Goal: Task Accomplishment & Management: Complete application form

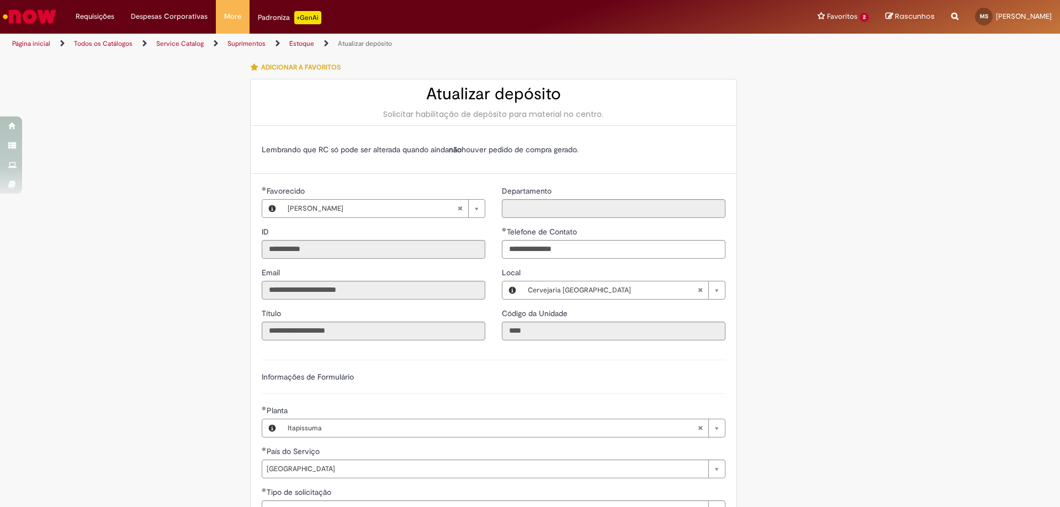
select select "*"
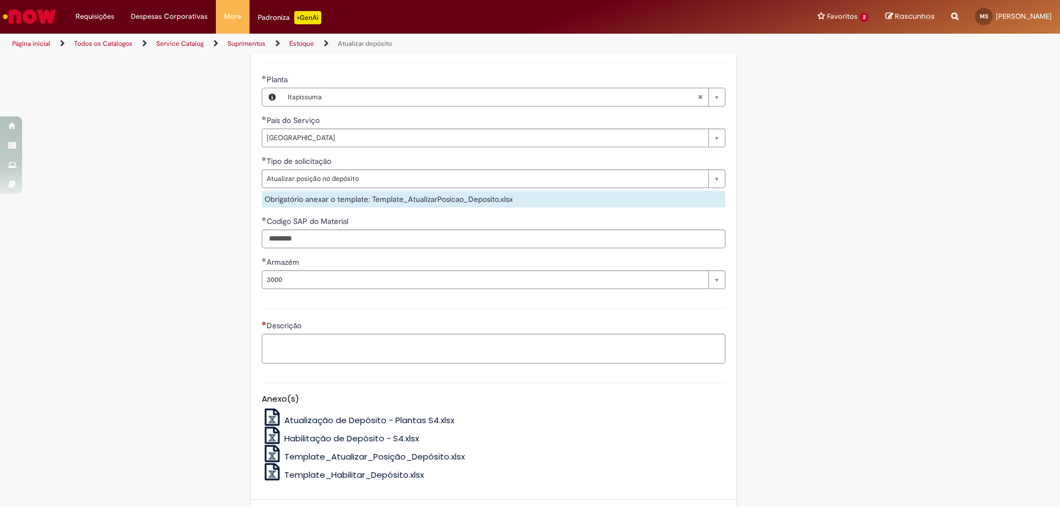
type input "********"
click at [305, 351] on textarea "Descrição" at bounding box center [494, 349] width 464 height 30
type textarea "*"
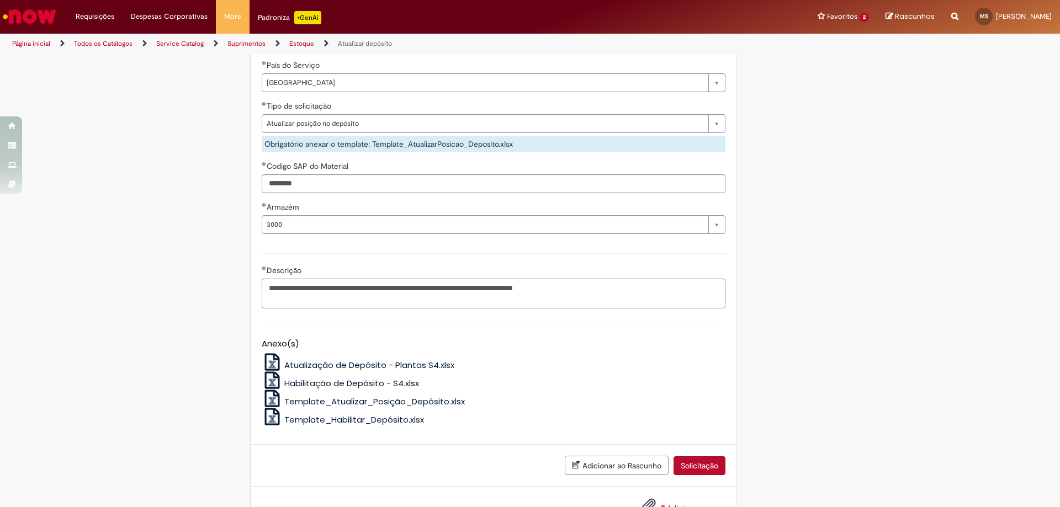
scroll to position [426, 0]
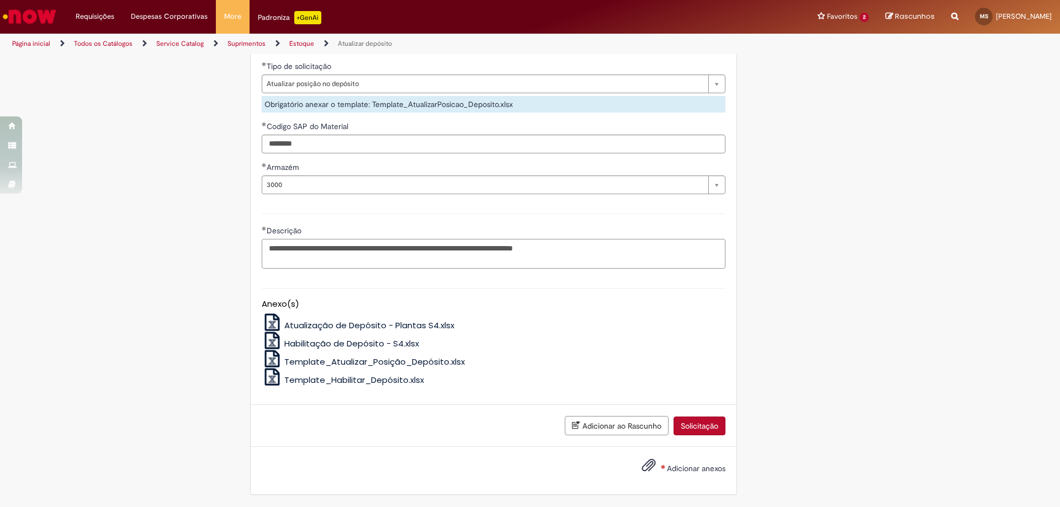
type textarea "**********"
click at [679, 467] on span "Adicionar anexos" at bounding box center [696, 469] width 59 height 10
click at [0, 0] on input "Adicionar anexos" at bounding box center [0, 0] width 0 height 0
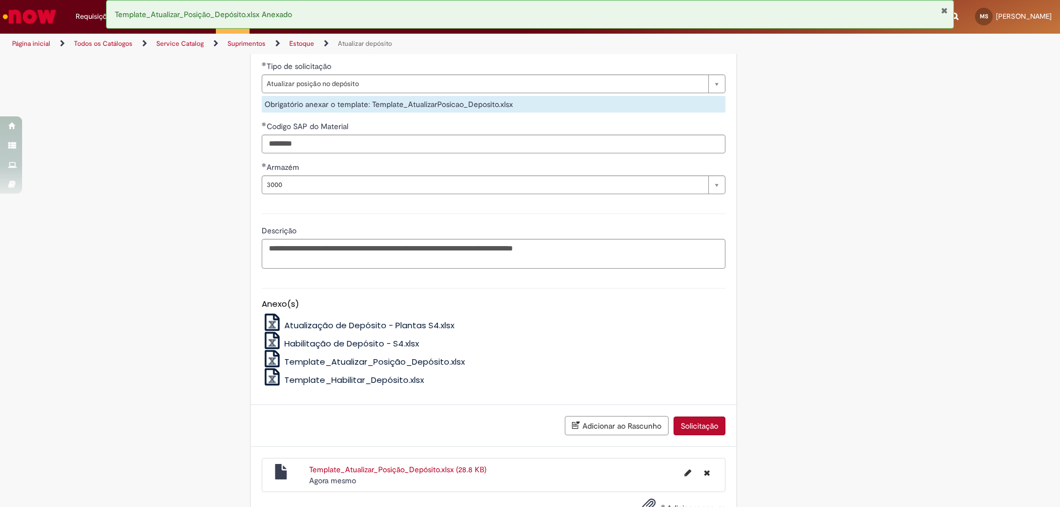
scroll to position [466, 0]
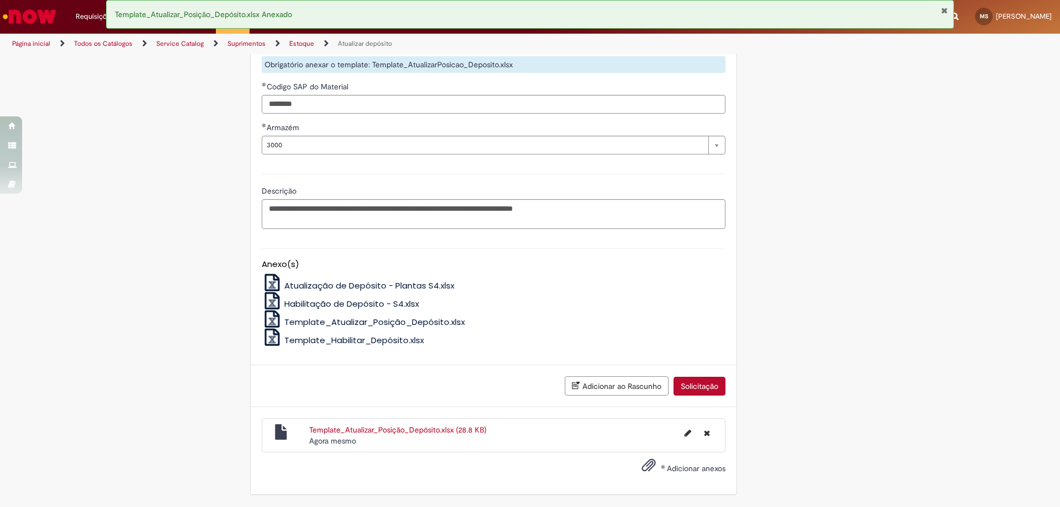
click at [380, 433] on link "Template_Atualizar_Posição_Depósito.xlsx (28.8 KB)" at bounding box center [397, 430] width 177 height 10
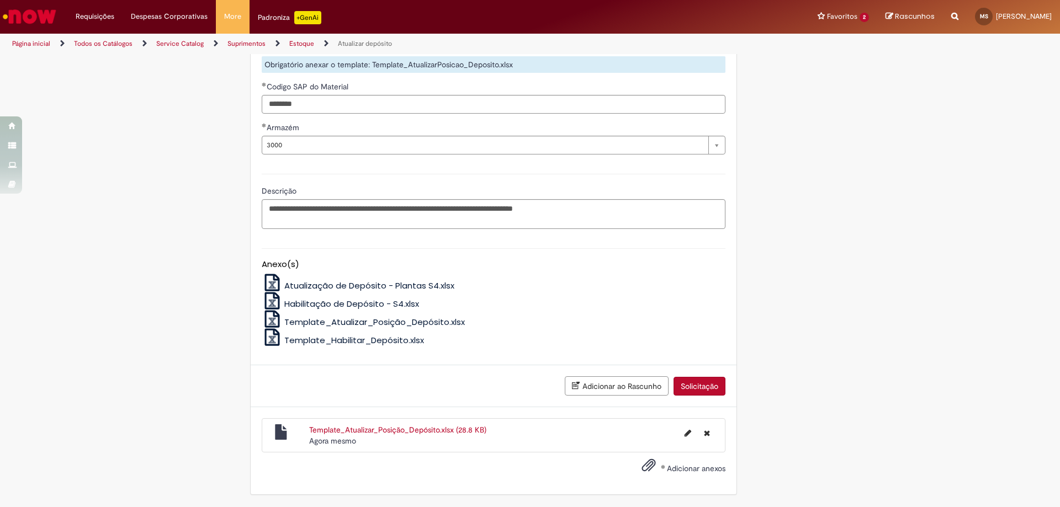
click at [707, 389] on button "Solicitação" at bounding box center [700, 386] width 52 height 19
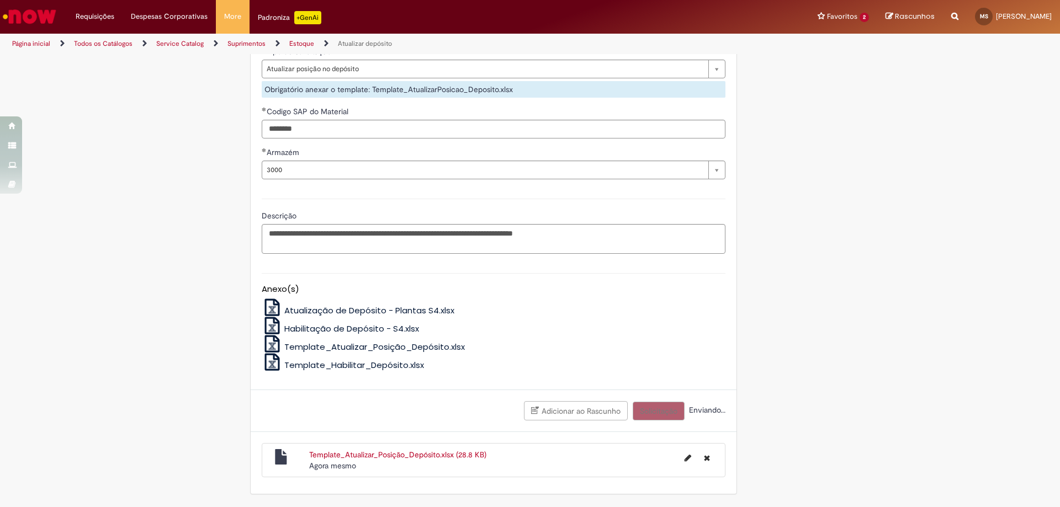
scroll to position [441, 0]
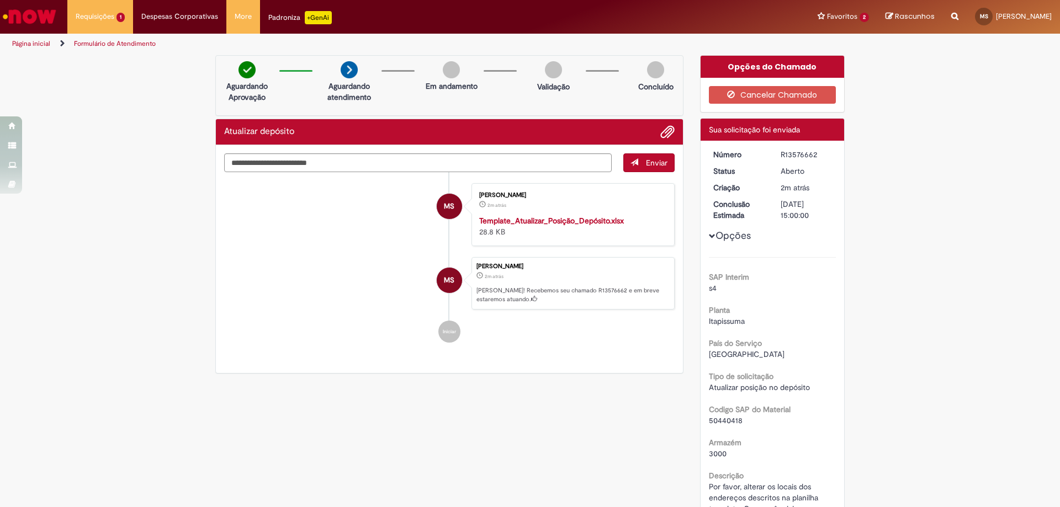
drag, startPoint x: 774, startPoint y: 153, endPoint x: 819, endPoint y: 154, distance: 45.8
click at [819, 154] on dd "R13576662" at bounding box center [806, 154] width 68 height 11
